Goal: Information Seeking & Learning: Check status

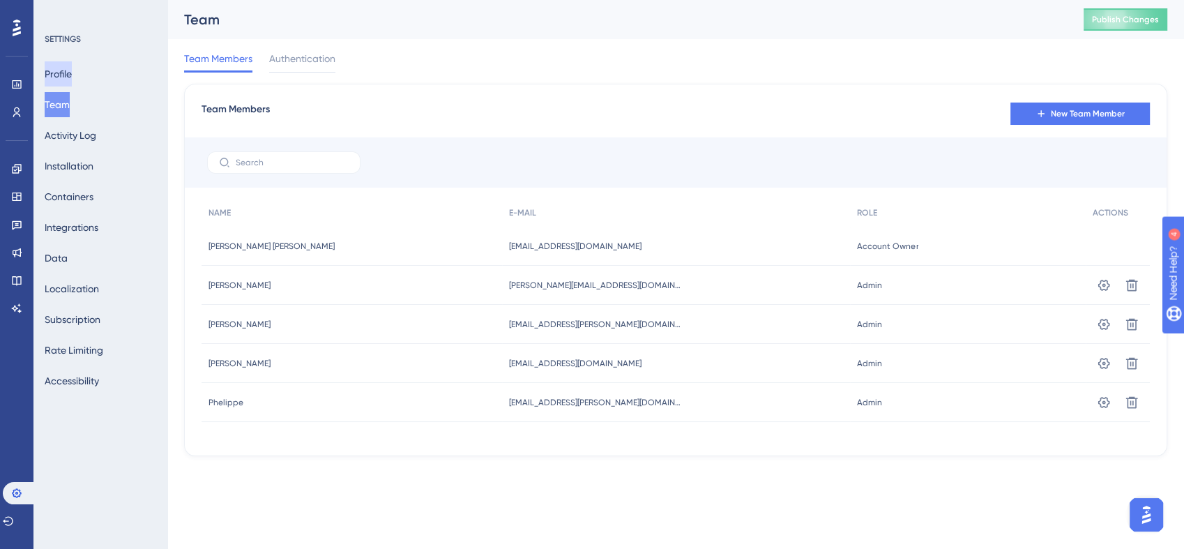
click at [72, 78] on button "Profile" at bounding box center [58, 73] width 27 height 25
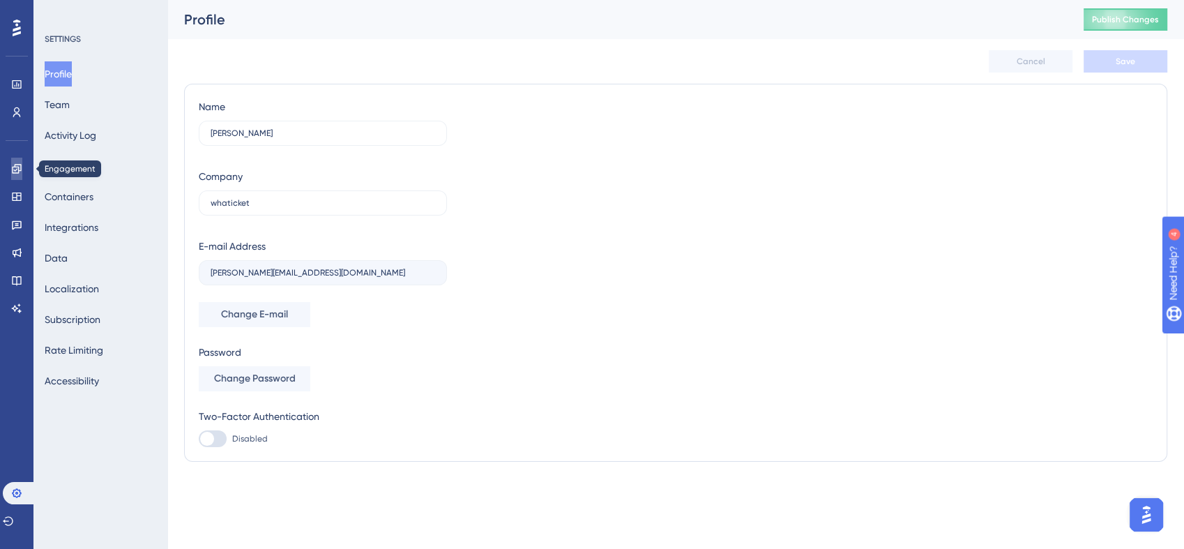
click at [14, 165] on icon at bounding box center [16, 168] width 11 height 11
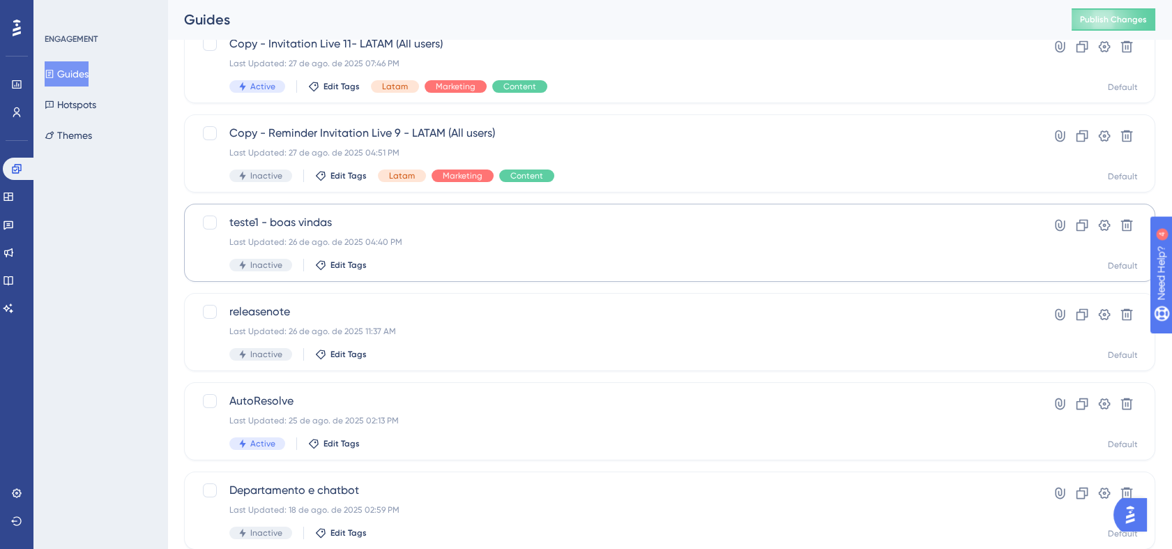
scroll to position [232, 0]
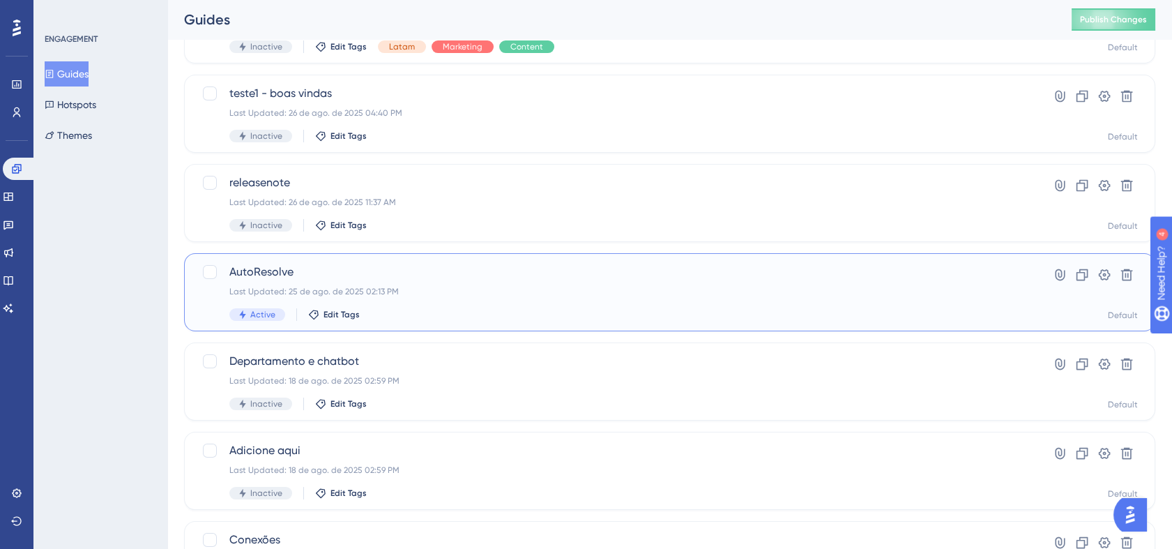
click at [624, 312] on div "Active Edit Tags" at bounding box center [613, 314] width 769 height 13
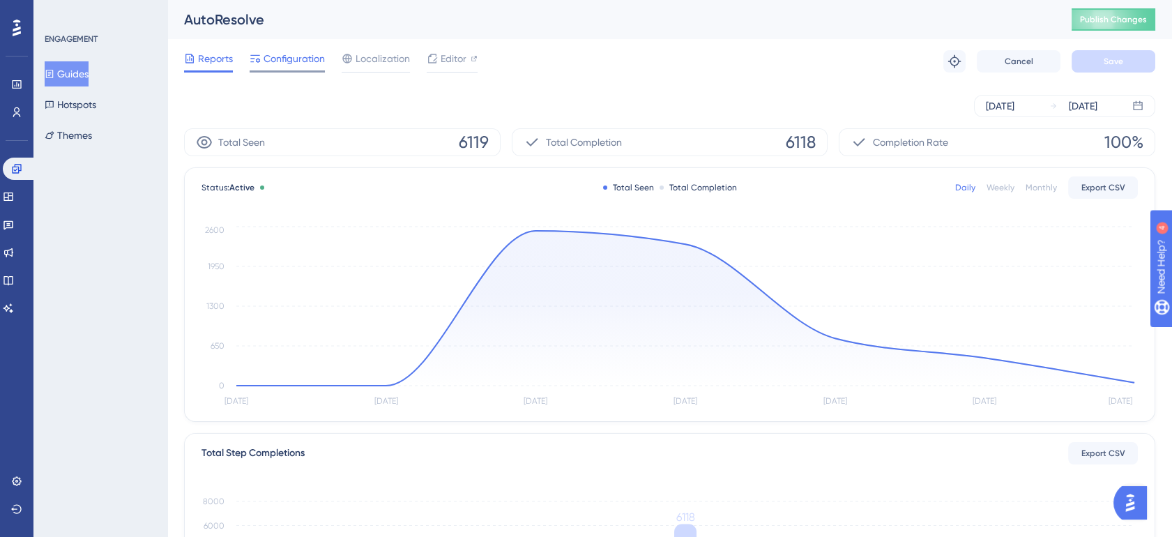
click at [295, 54] on span "Configuration" at bounding box center [294, 58] width 61 height 17
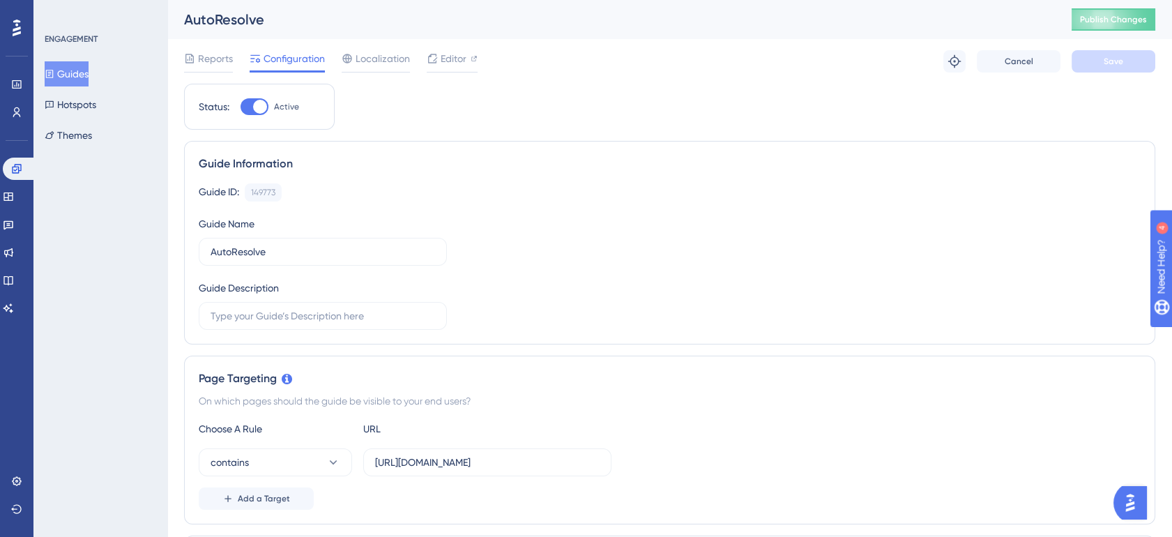
click at [254, 109] on div at bounding box center [260, 107] width 14 height 14
click at [241, 107] on input "Active" at bounding box center [240, 107] width 1 height 1
checkbox input "false"
click at [1088, 67] on button "Save" at bounding box center [1114, 61] width 84 height 22
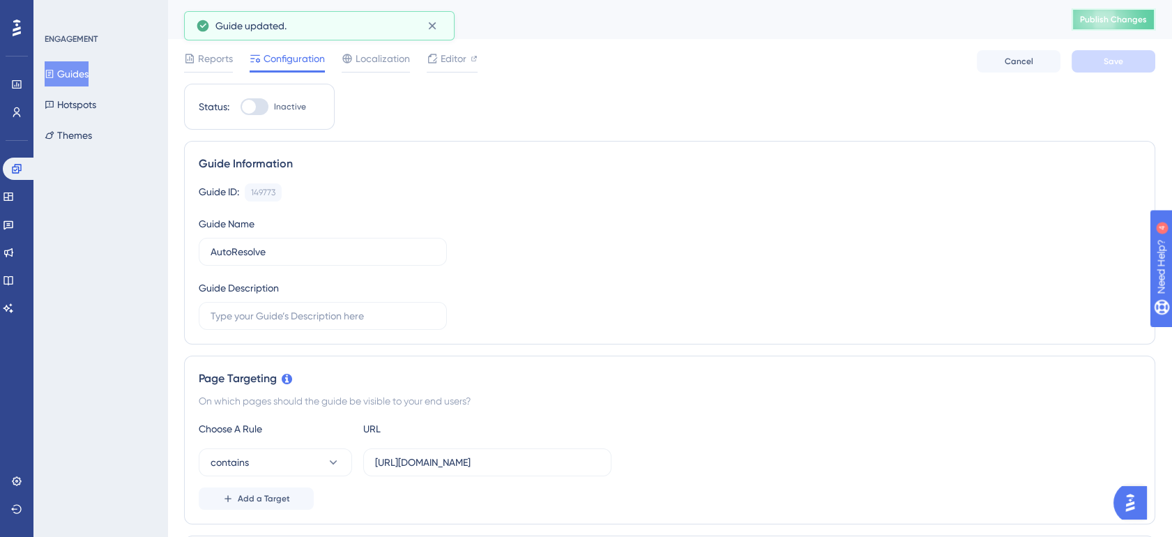
click at [1128, 26] on button "Publish Changes" at bounding box center [1114, 19] width 84 height 22
click at [13, 160] on link at bounding box center [19, 169] width 33 height 22
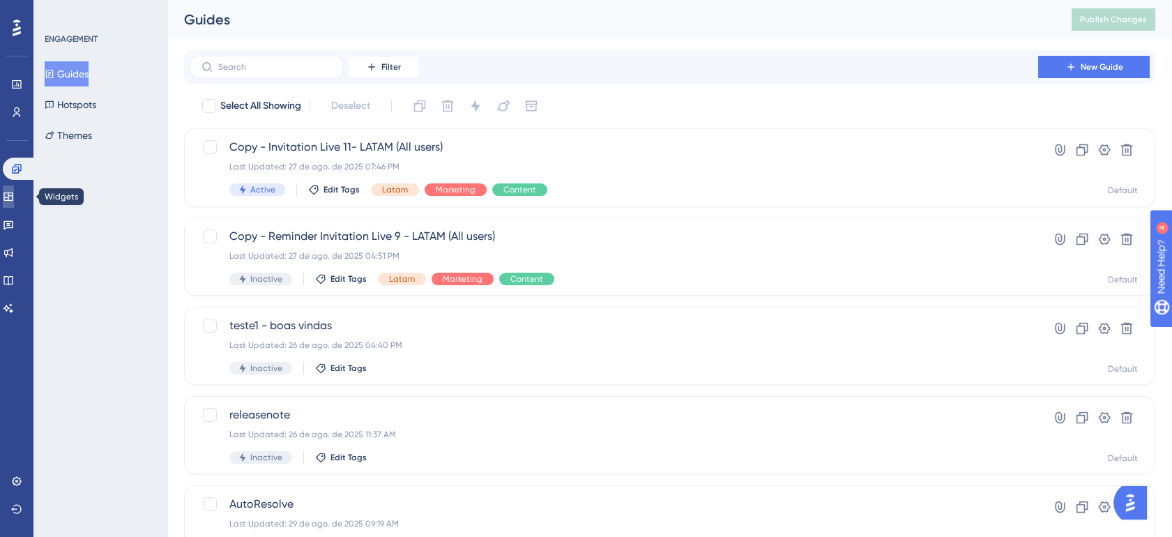
click at [14, 190] on link at bounding box center [8, 196] width 11 height 22
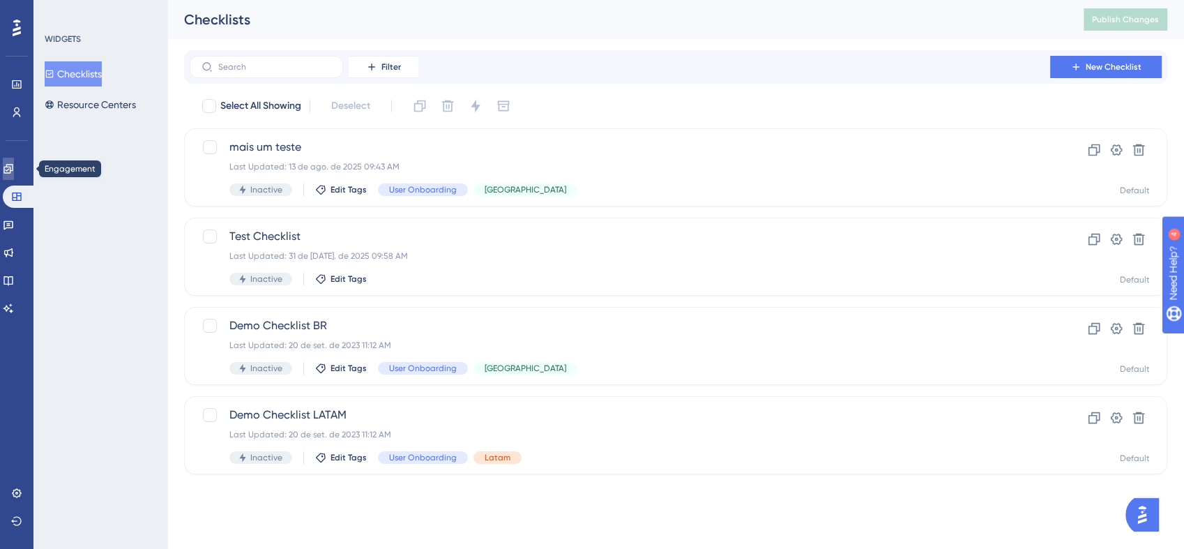
click at [14, 174] on icon at bounding box center [8, 168] width 11 height 11
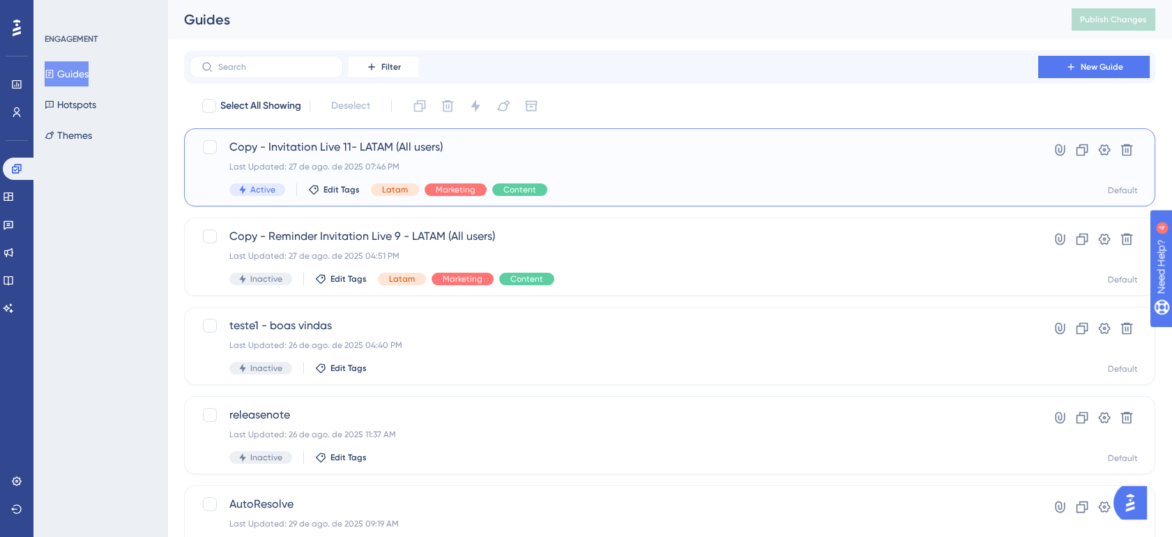
click at [336, 156] on div "Copy - Invitation Live 11- LATAM (All users) Last Updated: 27 de ago. de 2025 0…" at bounding box center [613, 167] width 769 height 57
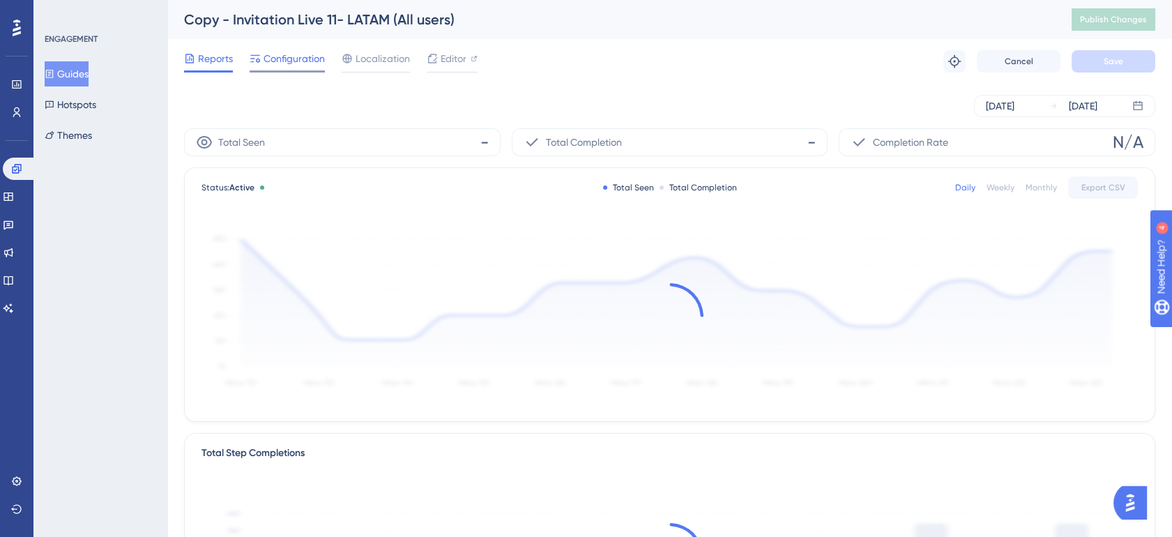
click at [287, 61] on span "Configuration" at bounding box center [294, 58] width 61 height 17
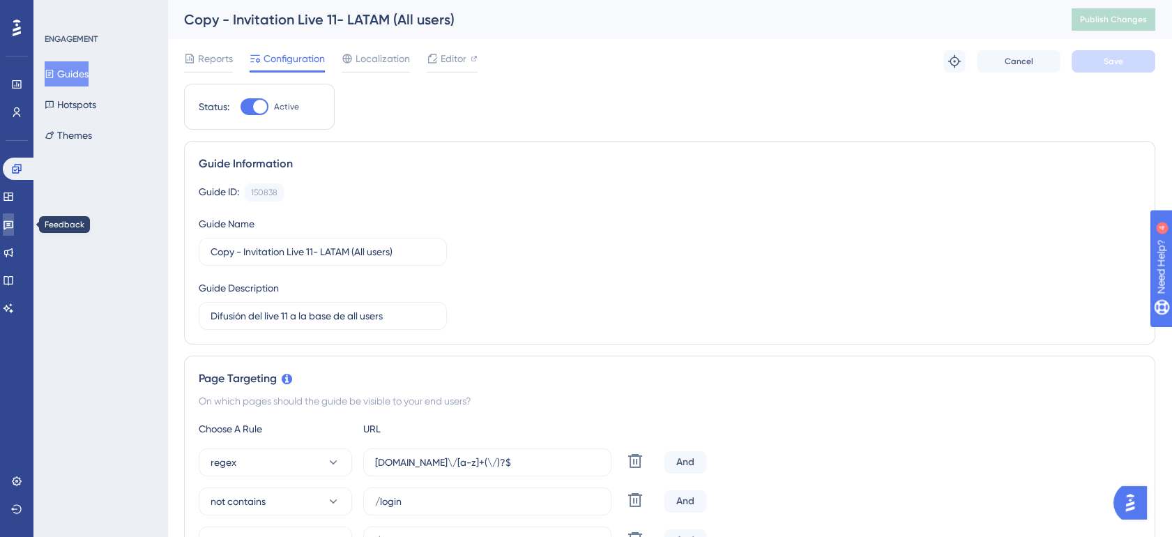
drag, startPoint x: 19, startPoint y: 219, endPoint x: 15, endPoint y: 195, distance: 24.0
click at [14, 219] on icon at bounding box center [8, 224] width 11 height 11
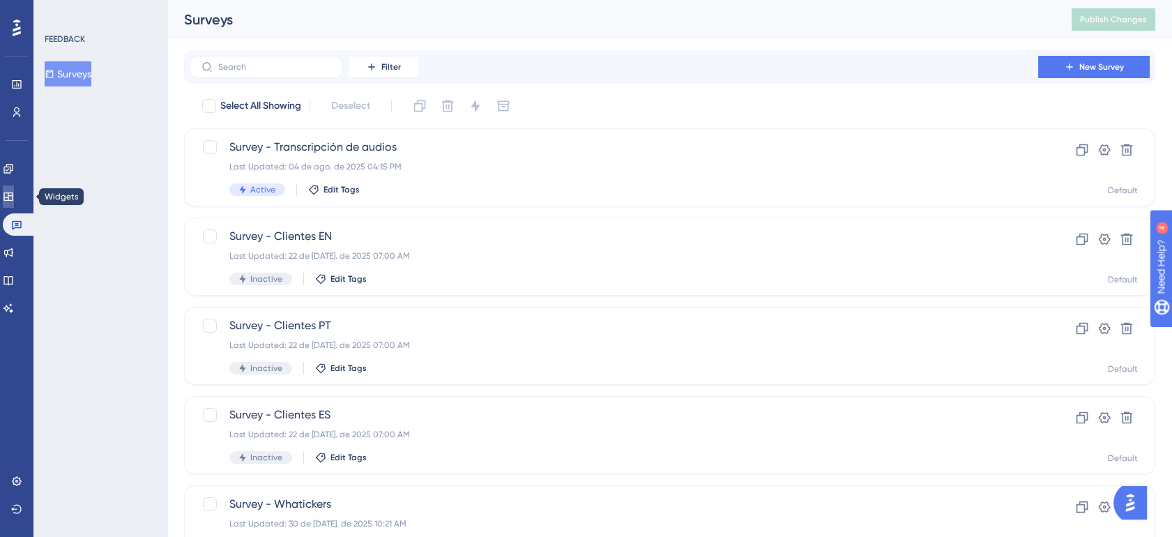
click at [11, 191] on icon at bounding box center [8, 196] width 11 height 11
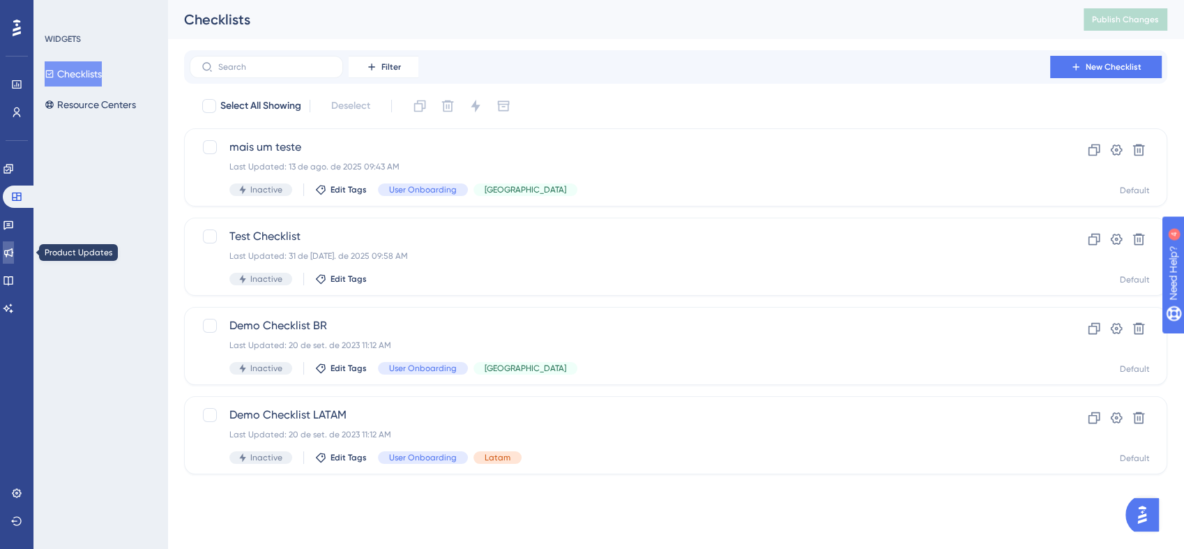
click at [11, 244] on link at bounding box center [8, 252] width 11 height 22
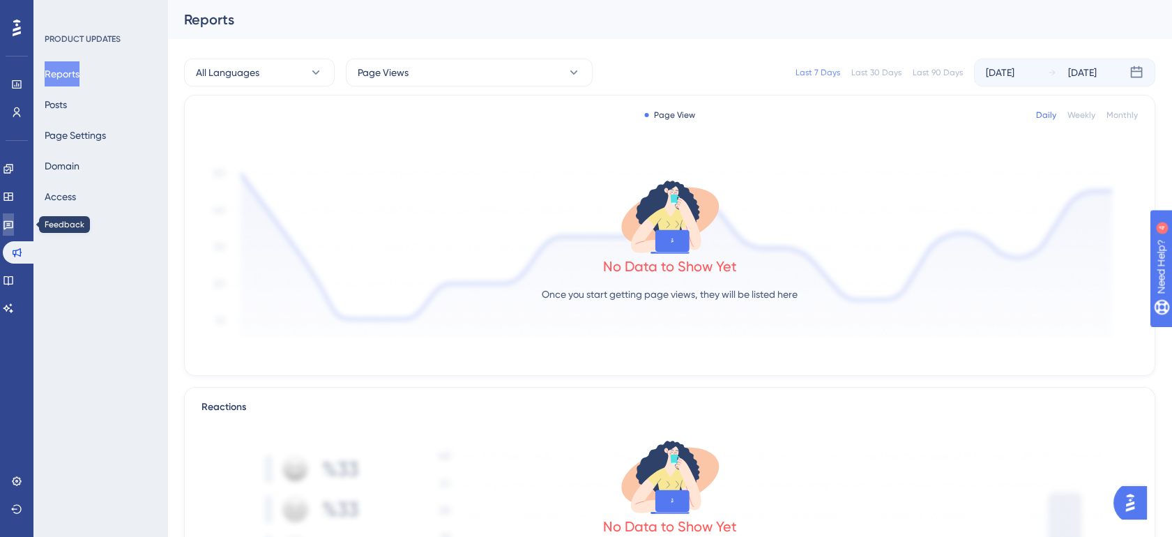
click at [14, 227] on icon at bounding box center [8, 224] width 11 height 11
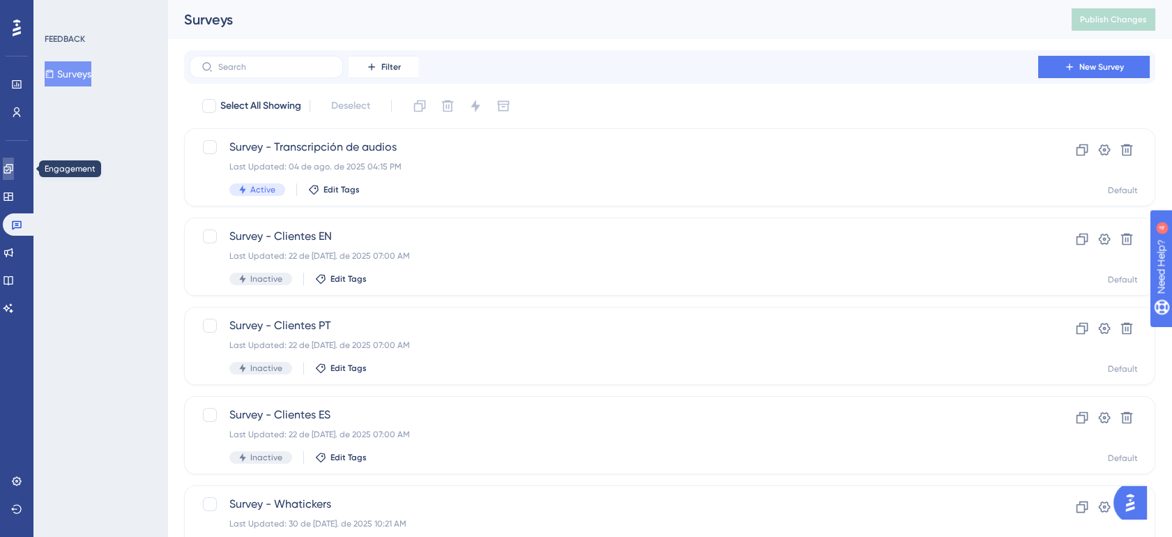
click at [14, 167] on link at bounding box center [8, 169] width 11 height 22
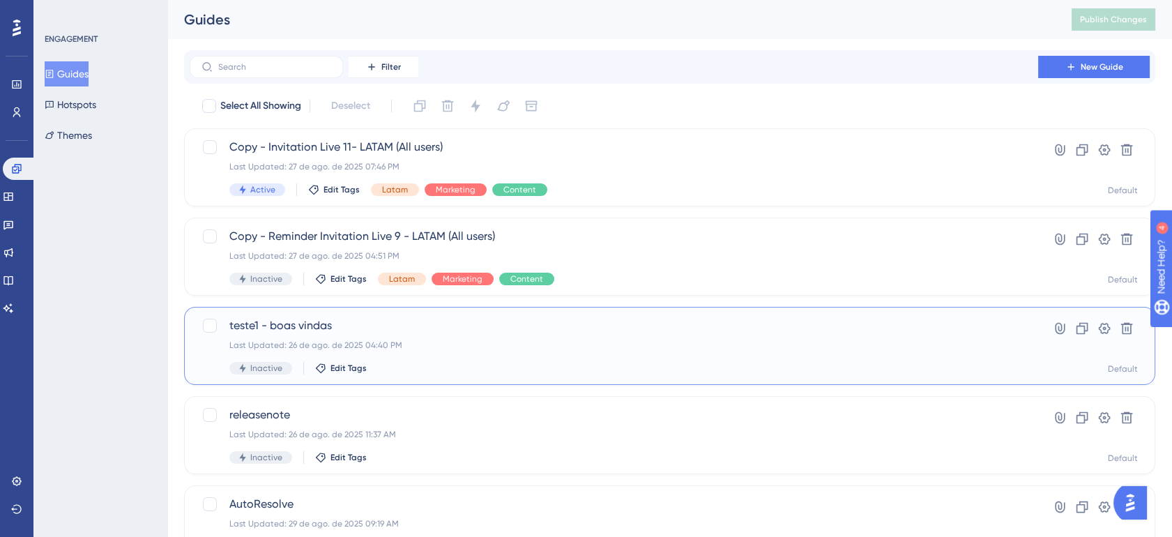
click at [584, 350] on div "teste1 - boas vindas Last Updated: 26 de ago. de 2025 04:40 PM Inactive Edit Ta…" at bounding box center [613, 345] width 769 height 57
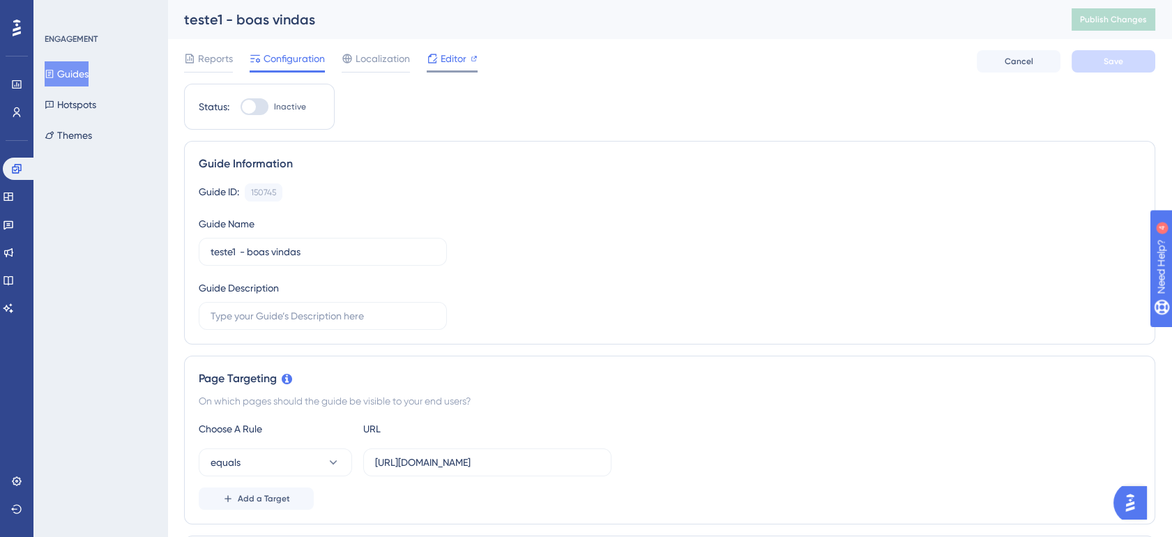
click at [441, 59] on span "Editor" at bounding box center [454, 58] width 26 height 17
click at [11, 307] on icon at bounding box center [8, 308] width 11 height 11
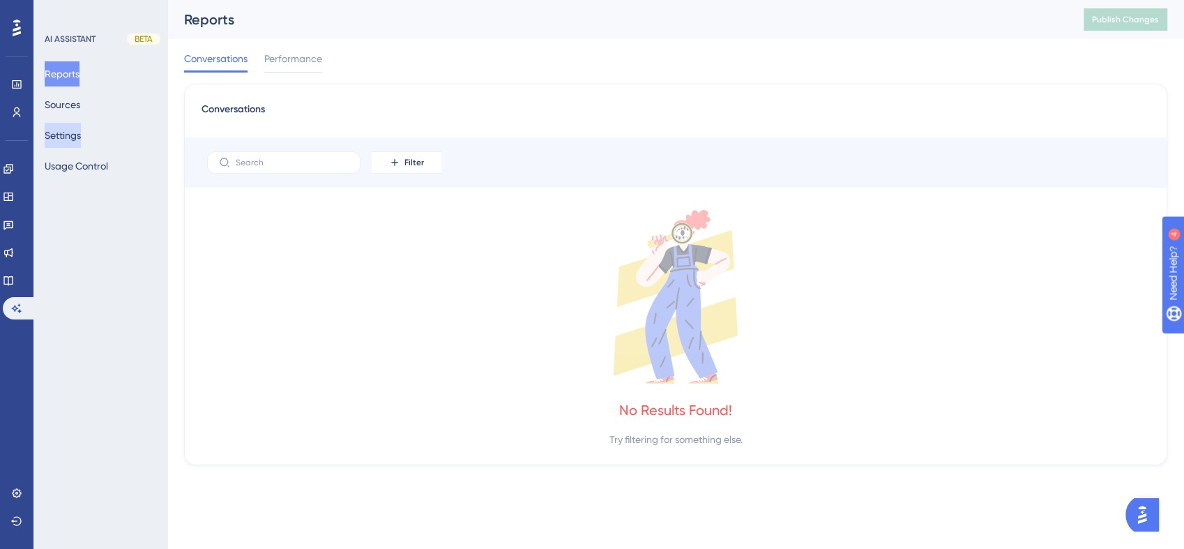
click at [77, 127] on button "Settings" at bounding box center [63, 135] width 36 height 25
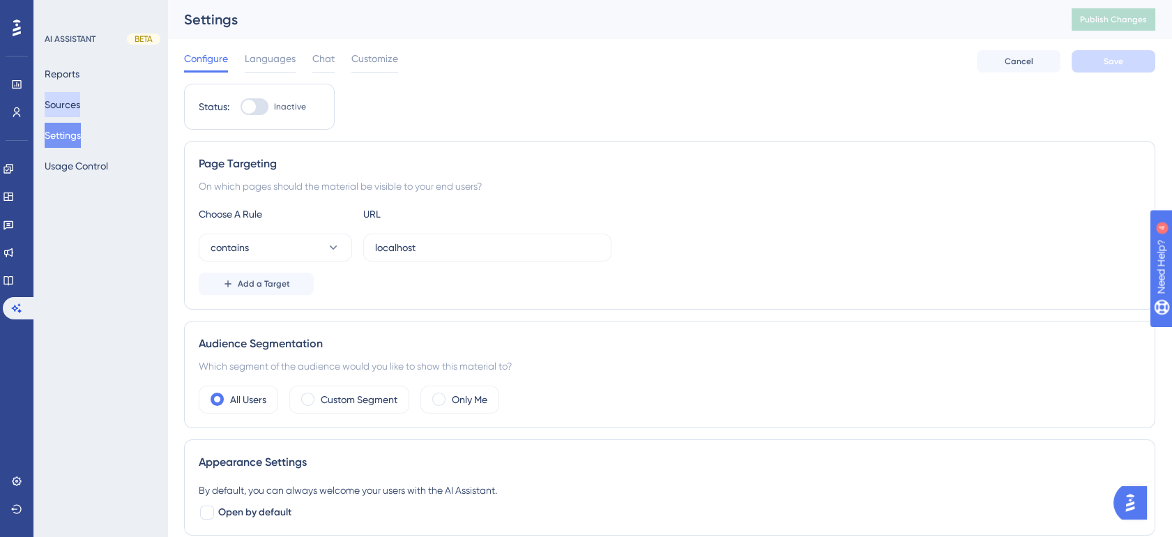
click at [54, 104] on button "Sources" at bounding box center [63, 104] width 36 height 25
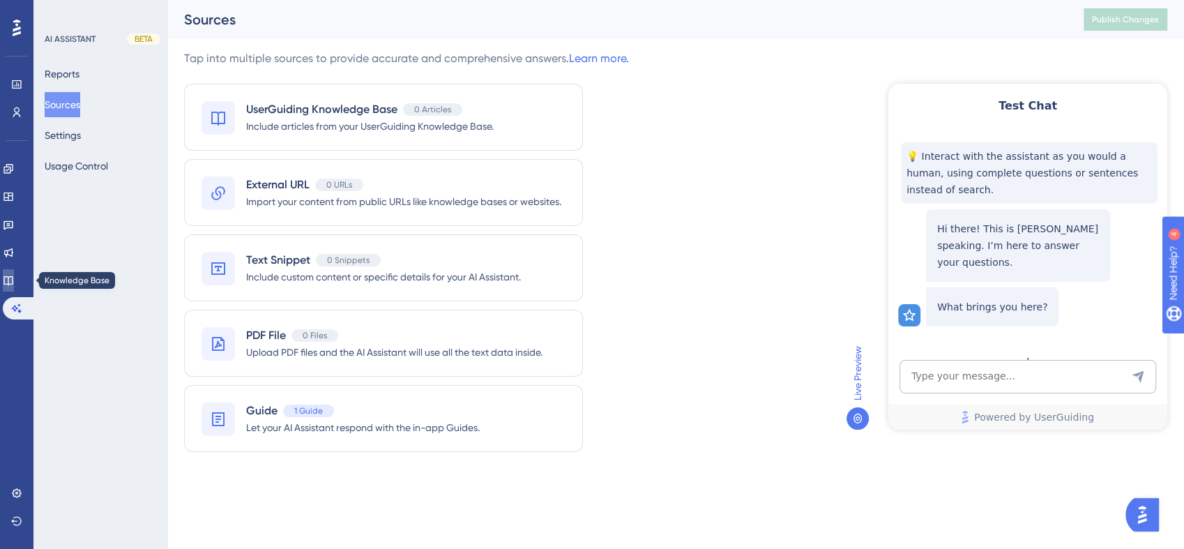
click at [14, 285] on icon at bounding box center [8, 280] width 11 height 11
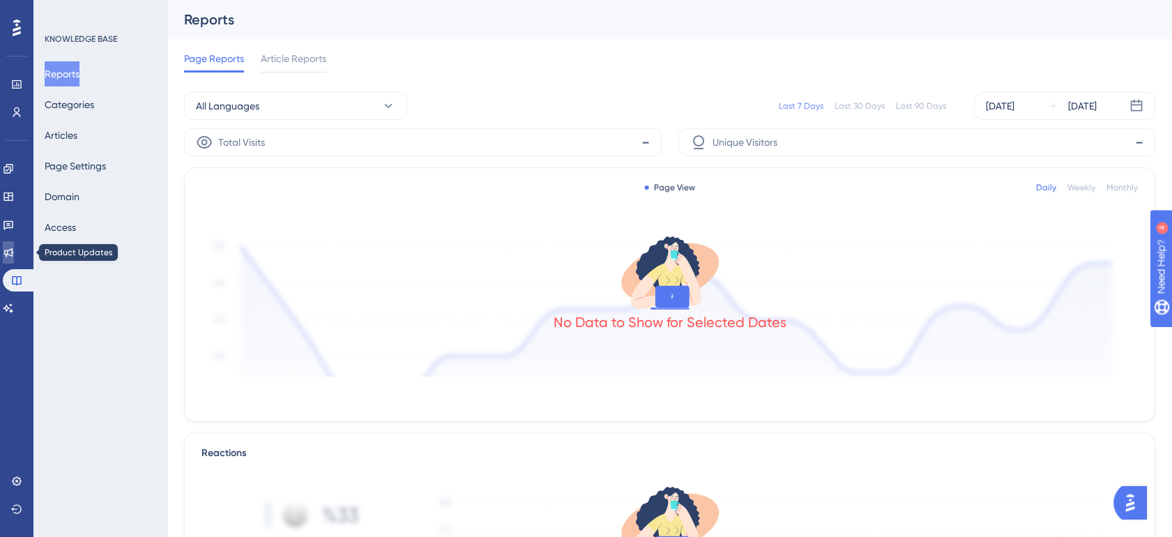
click at [13, 247] on icon at bounding box center [8, 252] width 11 height 11
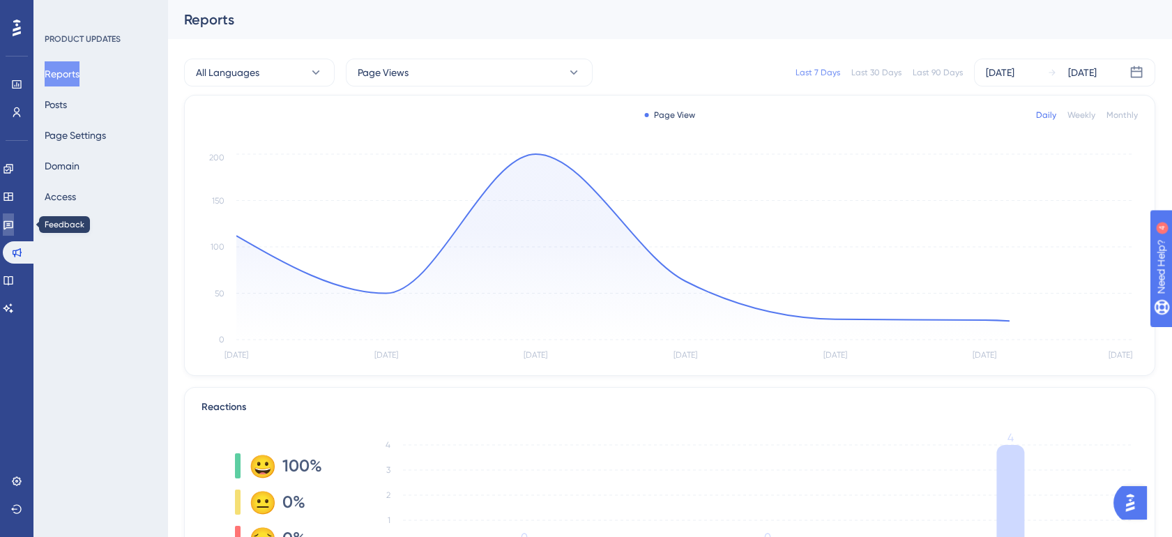
click at [8, 225] on link at bounding box center [8, 224] width 11 height 22
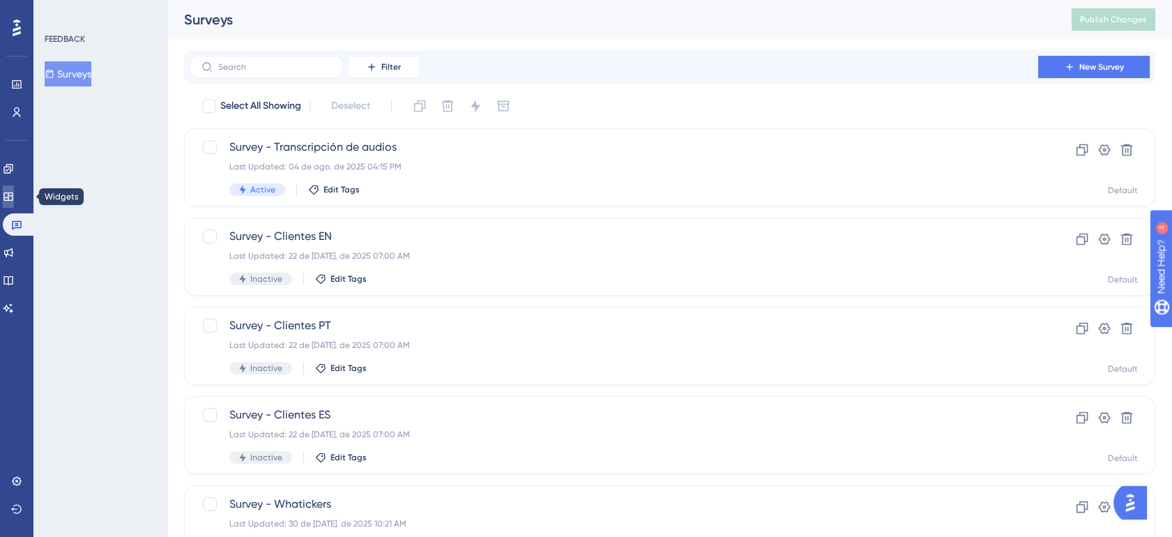
click at [13, 190] on link at bounding box center [8, 196] width 11 height 22
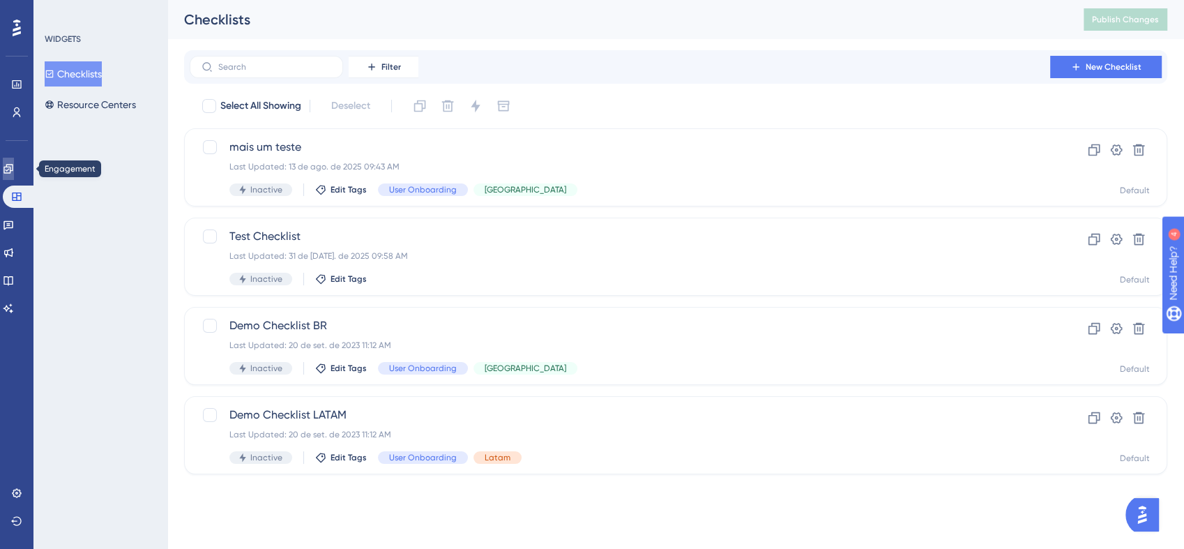
click at [13, 168] on icon at bounding box center [7, 168] width 9 height 9
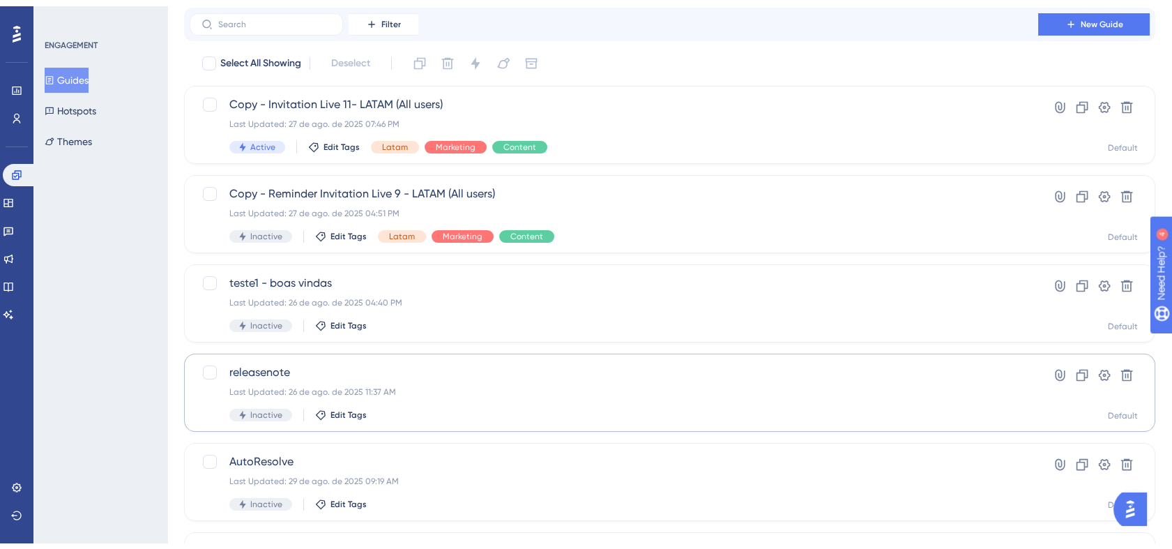
scroll to position [77, 0]
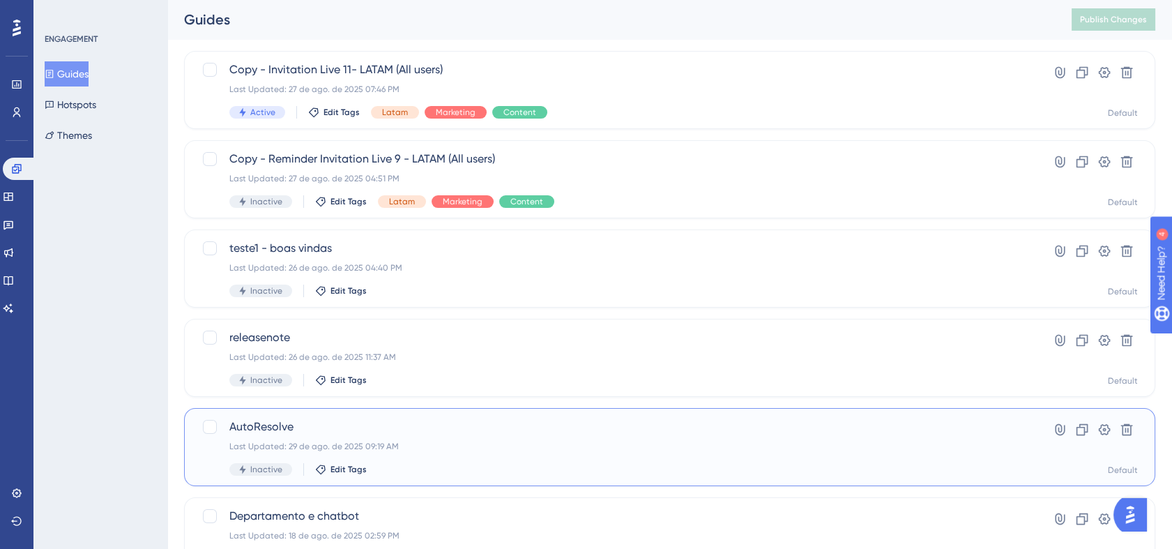
click at [651, 465] on div "Inactive Edit Tags" at bounding box center [613, 469] width 769 height 13
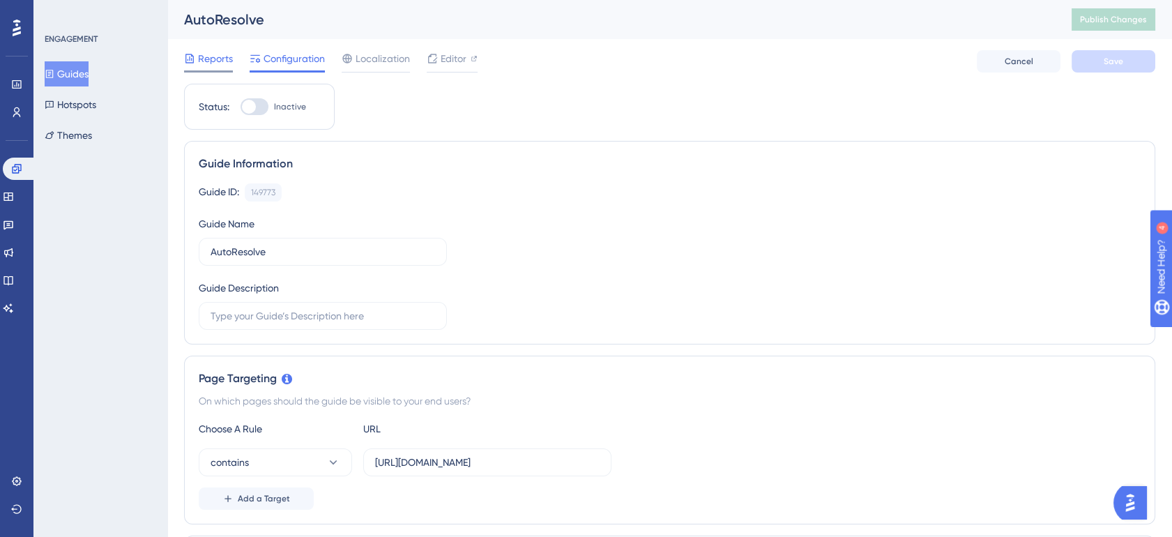
click at [196, 62] on div "Reports" at bounding box center [208, 58] width 49 height 17
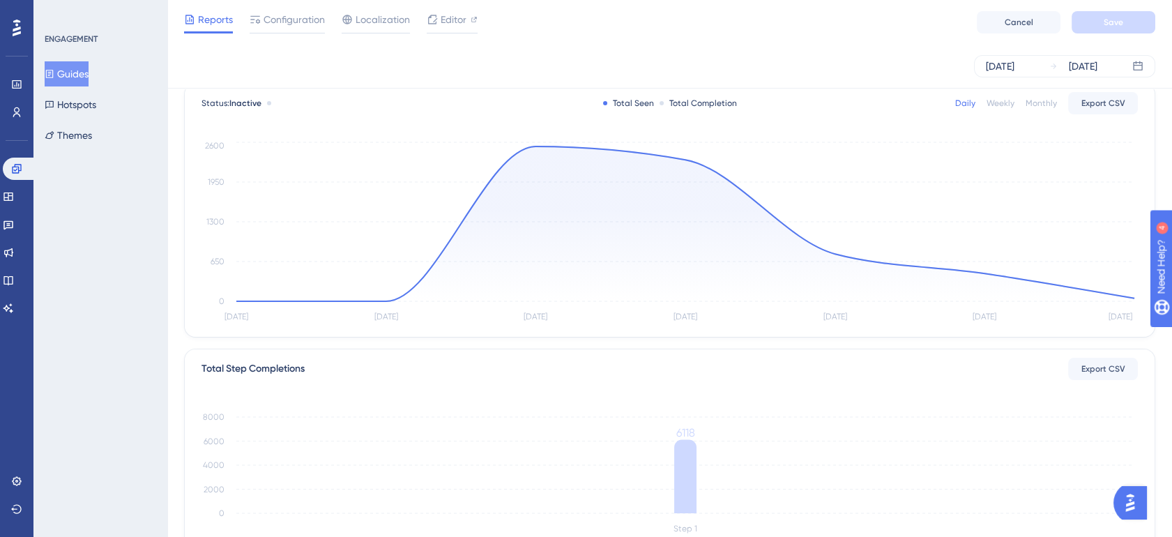
scroll to position [62, 0]
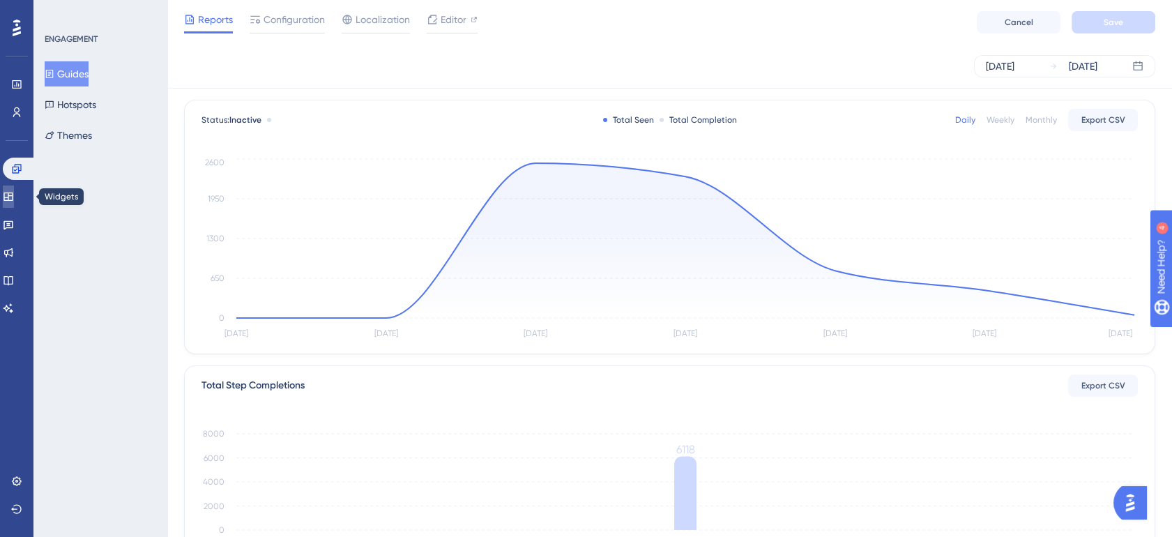
click at [14, 198] on link at bounding box center [8, 196] width 11 height 22
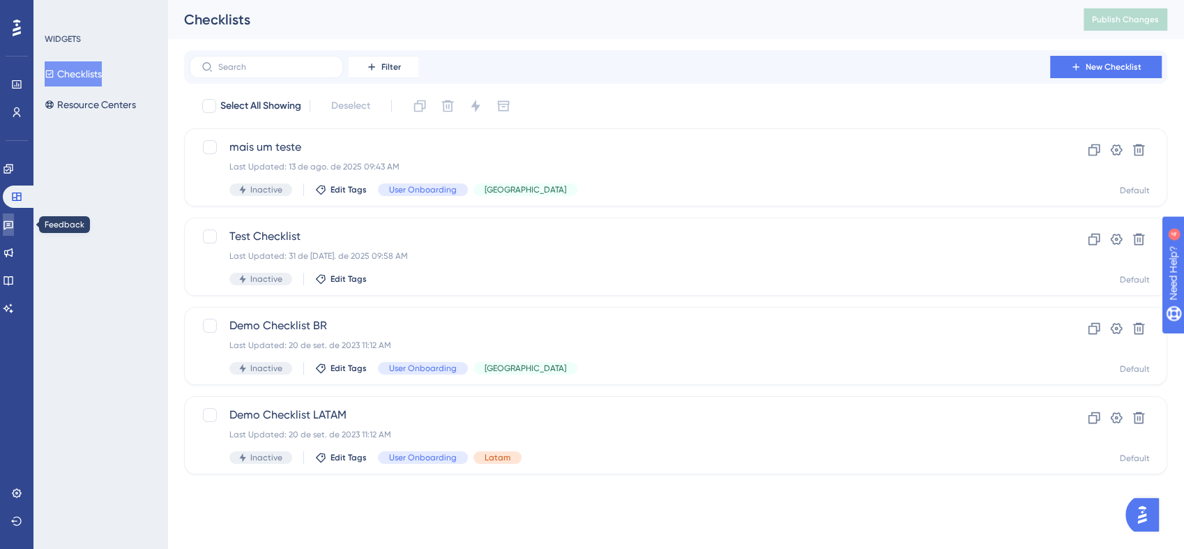
click at [13, 224] on icon at bounding box center [8, 225] width 10 height 9
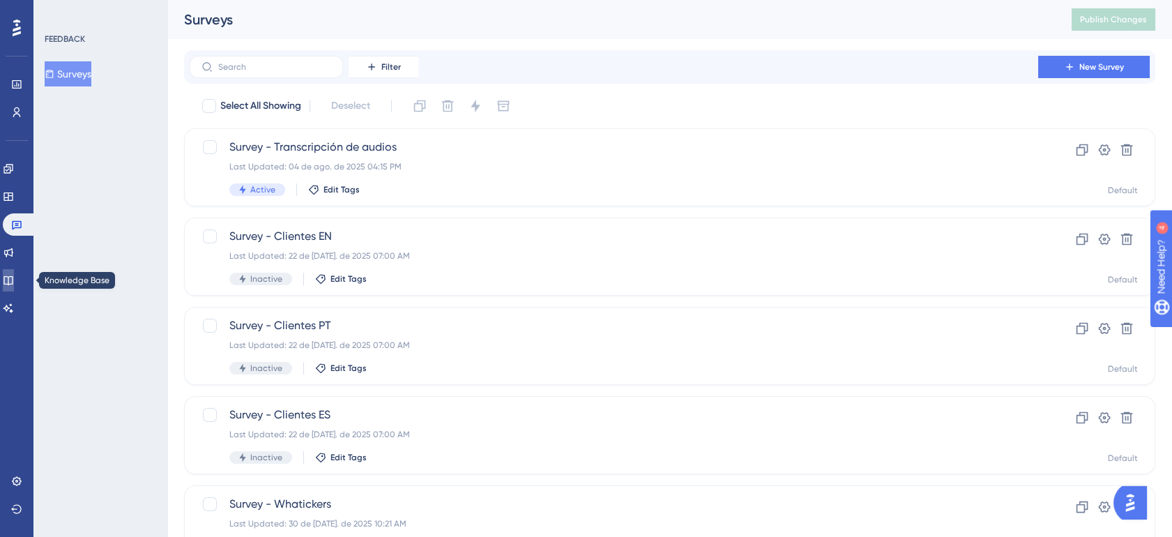
click at [13, 277] on icon at bounding box center [7, 280] width 9 height 9
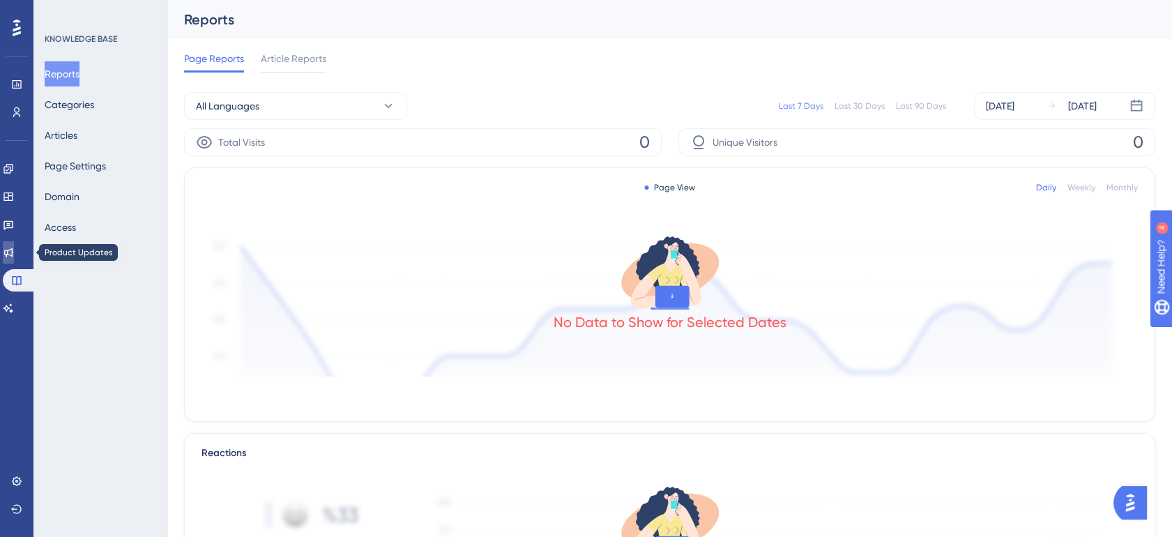
click at [13, 252] on icon at bounding box center [8, 252] width 9 height 9
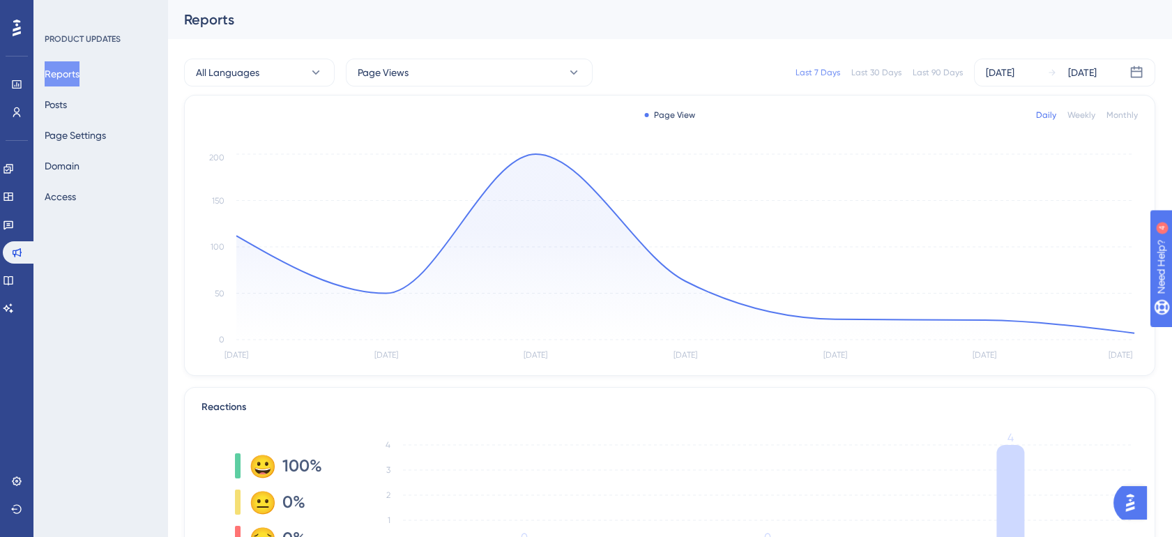
click at [882, 68] on div "Last 30 Days" at bounding box center [876, 72] width 50 height 11
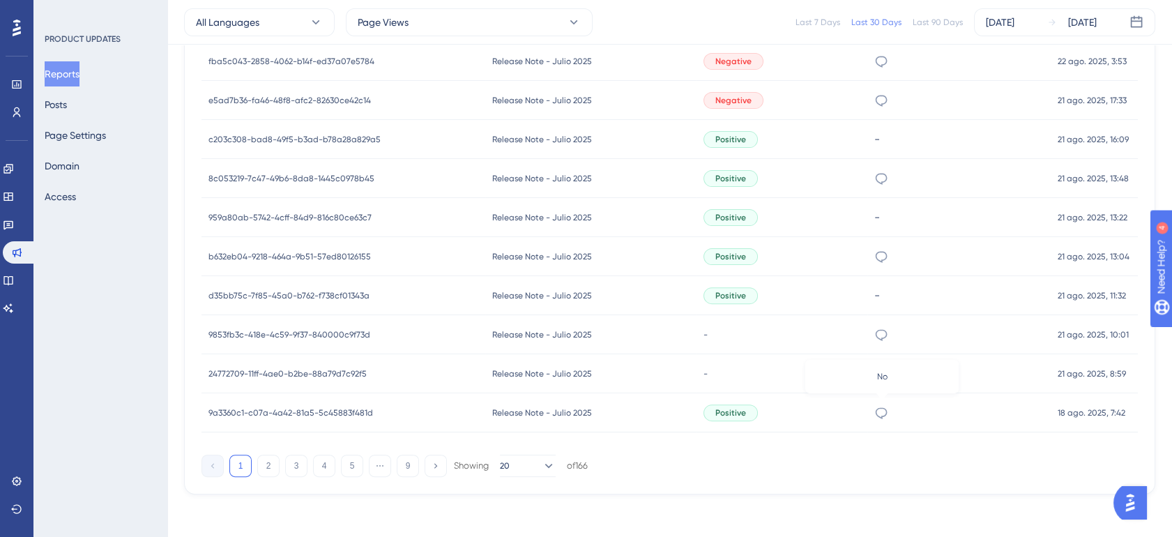
scroll to position [1033, 0]
click at [259, 464] on button "2" at bounding box center [268, 464] width 22 height 22
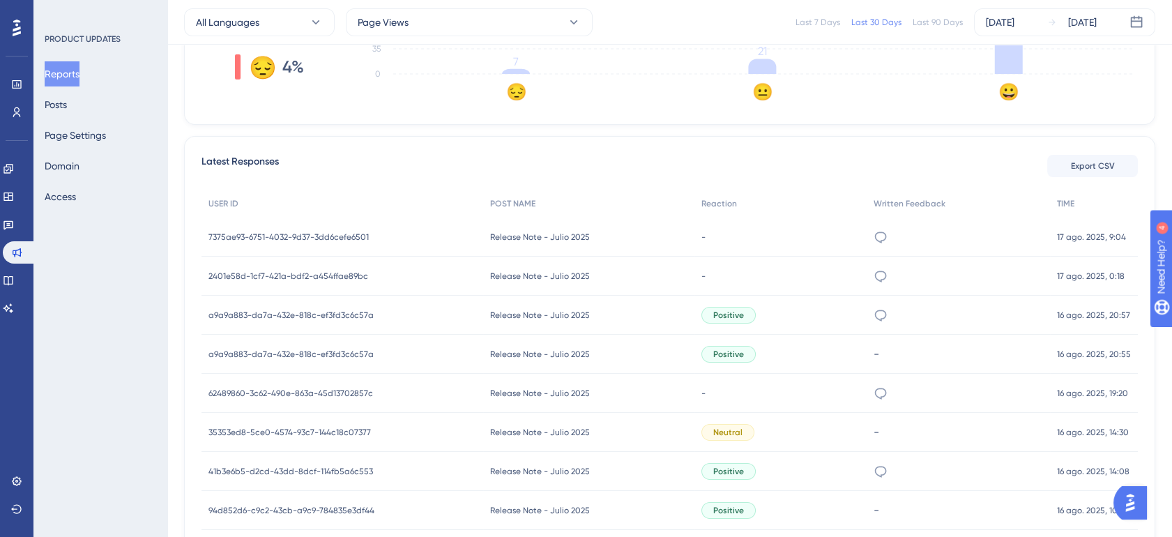
scroll to position [465, 0]
click at [245, 175] on span "Latest Responses" at bounding box center [239, 166] width 77 height 25
click at [861, 223] on div "-" at bounding box center [780, 237] width 172 height 39
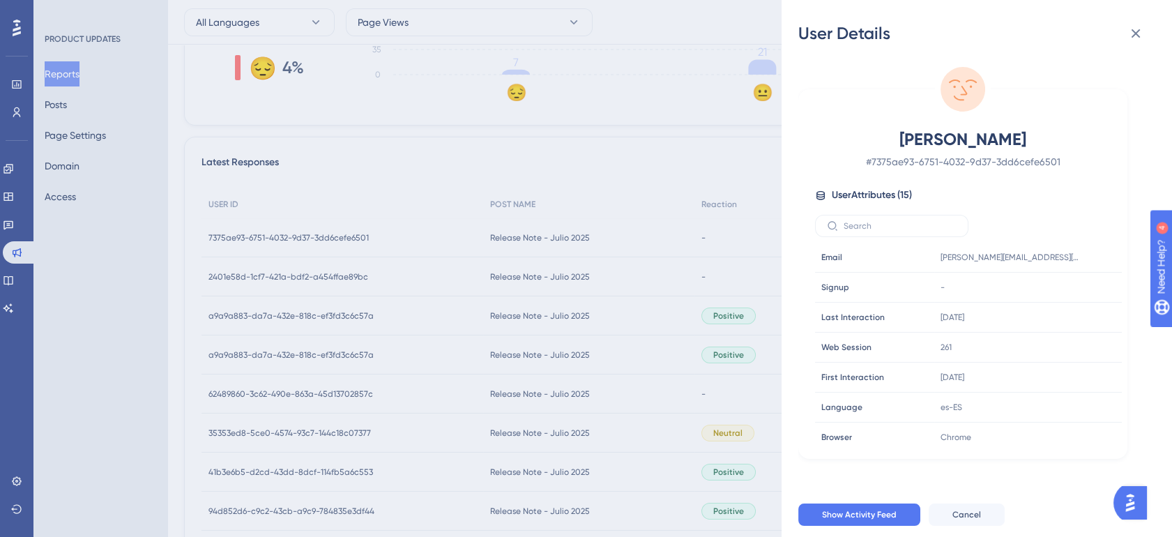
click at [777, 175] on div "User Details Albelis [PERSON_NAME] # 7375ae93-6751-4032-9d37-3dd6cefe6501 User …" at bounding box center [586, 268] width 1172 height 537
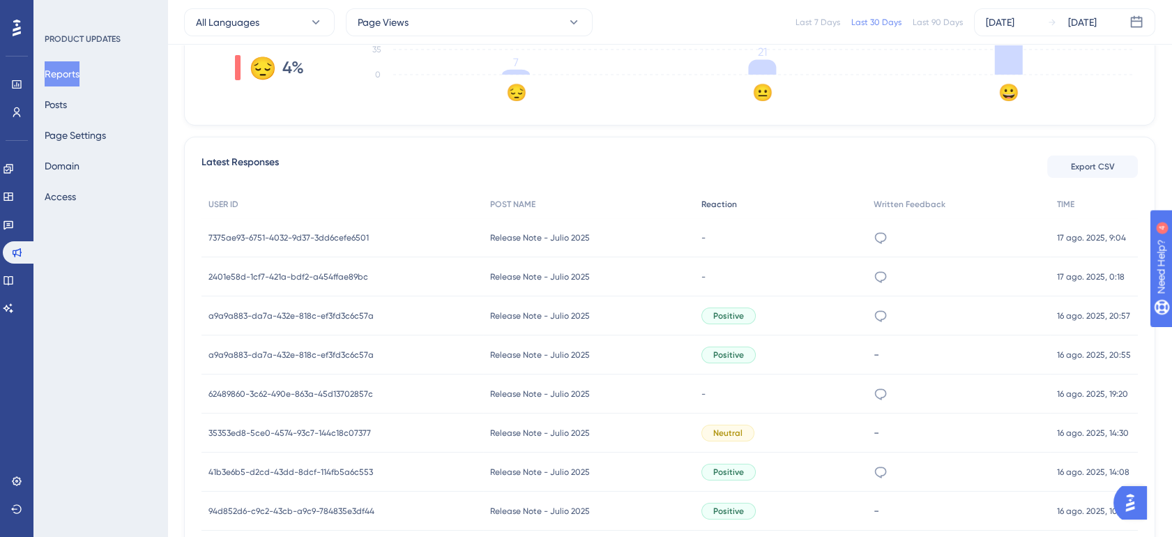
click at [722, 202] on span "Reaction" at bounding box center [719, 204] width 36 height 11
click at [722, 206] on span "Reaction" at bounding box center [719, 204] width 36 height 11
drag, startPoint x: 722, startPoint y: 206, endPoint x: 906, endPoint y: 206, distance: 184.8
click at [906, 206] on span "Written Feedback" at bounding box center [910, 204] width 72 height 11
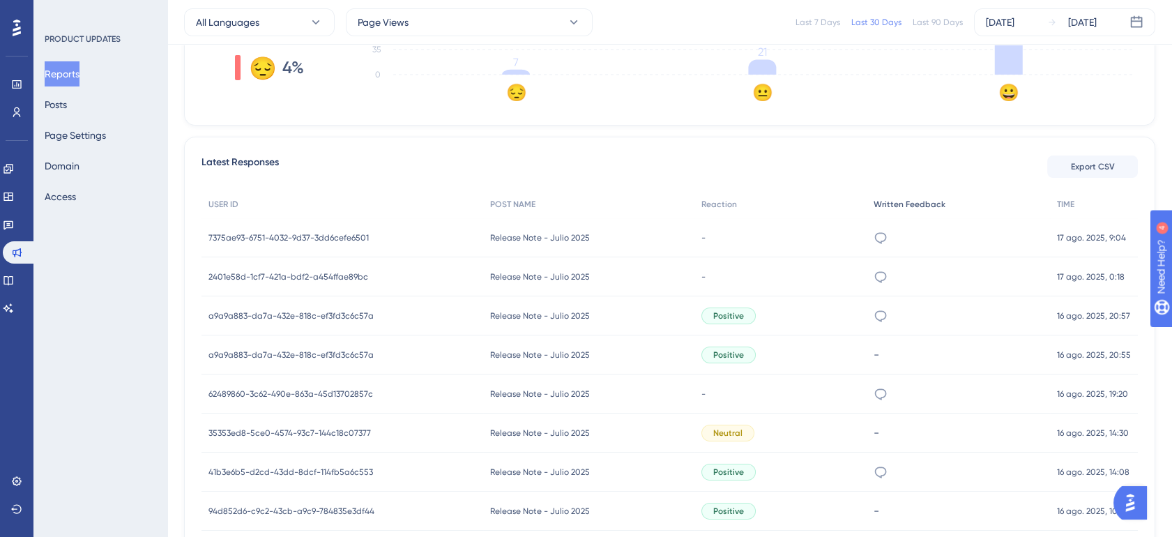
click at [906, 207] on span "Written Feedback" at bounding box center [910, 204] width 72 height 11
drag, startPoint x: 906, startPoint y: 207, endPoint x: 919, endPoint y: 219, distance: 17.3
click at [919, 219] on div "BIEN" at bounding box center [959, 237] width 184 height 39
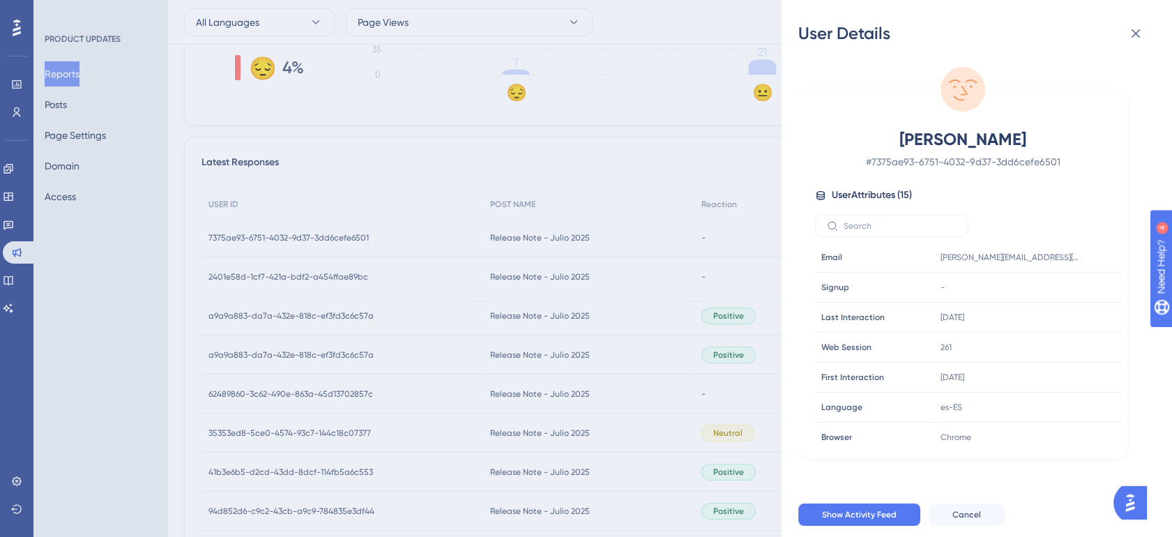
click at [763, 160] on div "User Details Albelis [PERSON_NAME] # 7375ae93-6751-4032-9d37-3dd6cefe6501 User …" at bounding box center [586, 268] width 1172 height 537
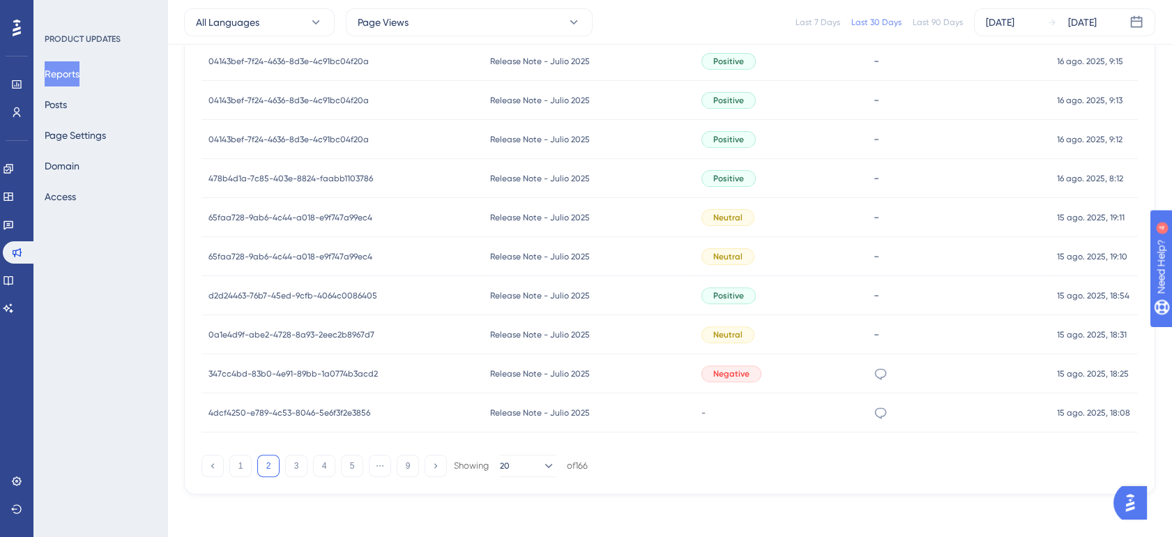
scroll to position [1033, 0]
click at [286, 469] on button "3" at bounding box center [296, 464] width 22 height 22
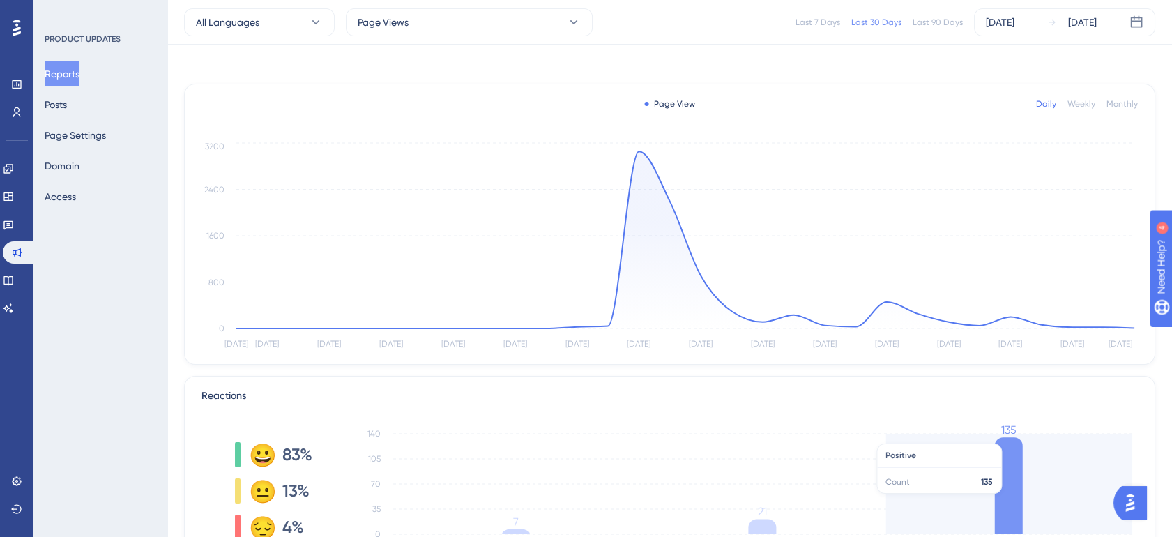
scroll to position [0, 0]
